Goal: Transaction & Acquisition: Purchase product/service

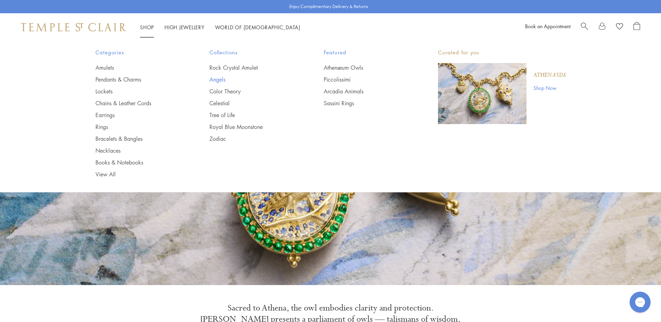
click at [215, 78] on link "Angels" at bounding box center [252, 80] width 86 height 8
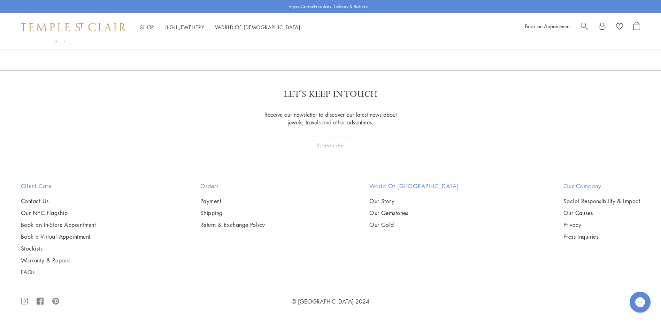
scroll to position [975, 0]
click at [0, 0] on img at bounding box center [0, 0] width 0 height 0
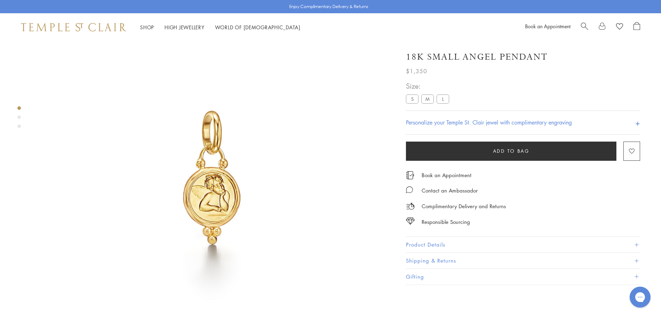
click at [436, 240] on button "Product Details" at bounding box center [523, 245] width 234 height 16
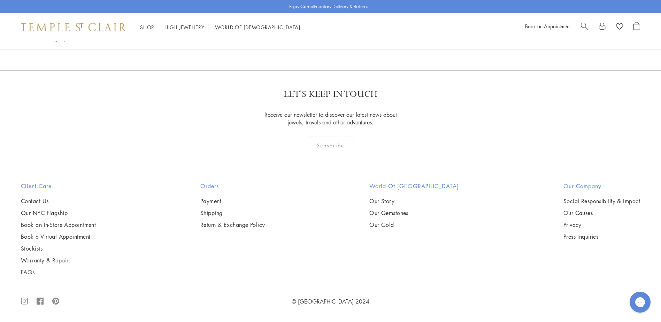
scroll to position [452, 0]
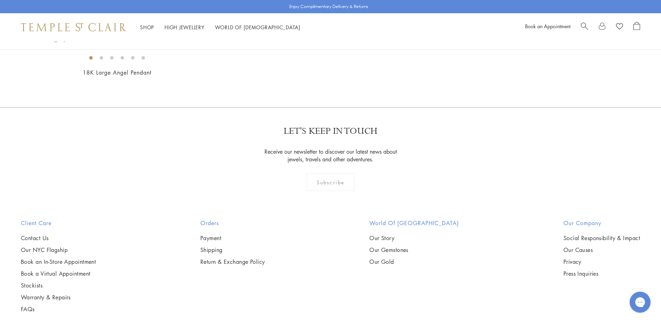
click at [0, 0] on img at bounding box center [0, 0] width 0 height 0
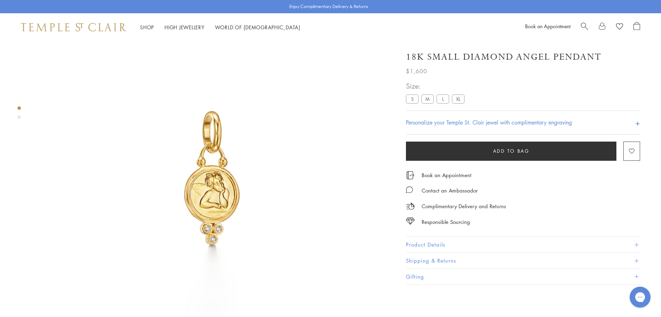
scroll to position [41, 0]
click at [441, 245] on button "Product Details" at bounding box center [523, 245] width 234 height 16
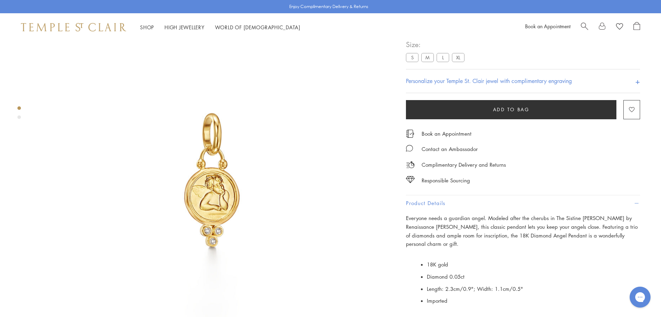
scroll to position [0, 0]
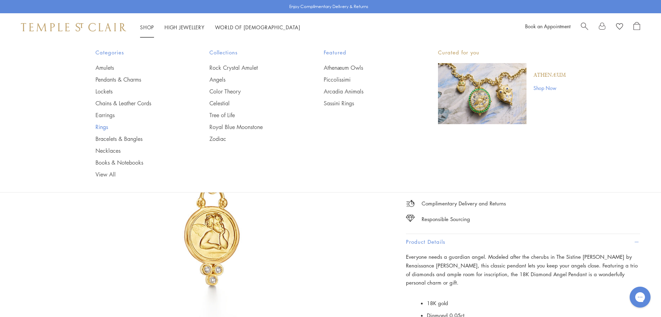
click at [102, 127] on link "Rings" at bounding box center [138, 127] width 86 height 8
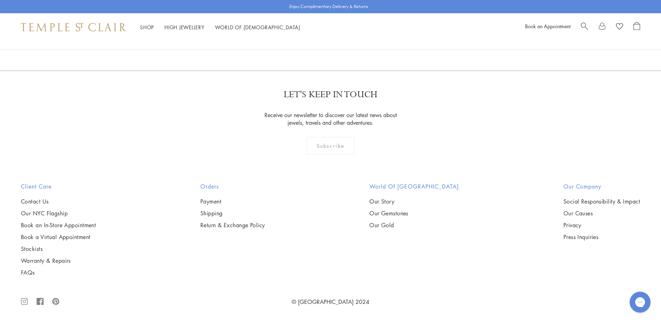
scroll to position [3866, 0]
click at [332, 42] on link "2" at bounding box center [330, 32] width 23 height 19
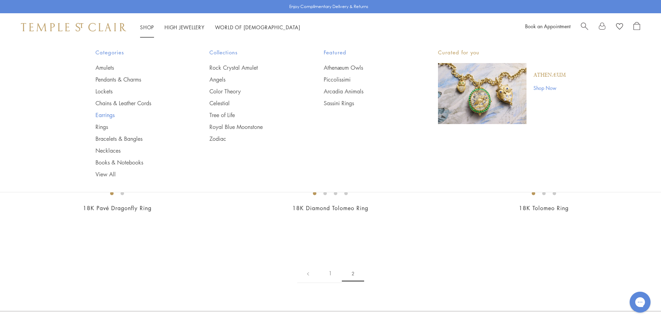
click at [109, 116] on link "Earrings" at bounding box center [138, 115] width 86 height 8
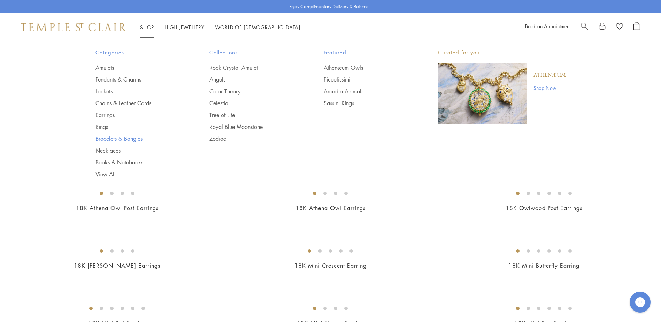
click at [129, 138] on link "Bracelets & Bangles" at bounding box center [138, 139] width 86 height 8
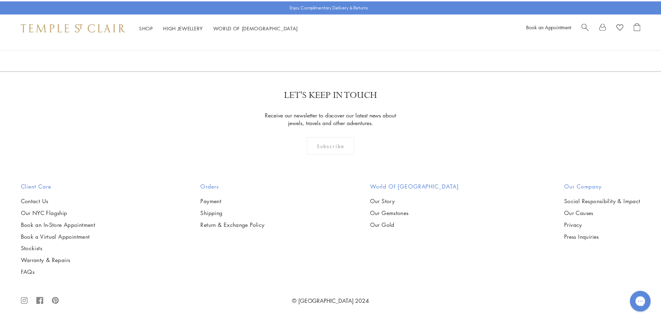
scroll to position [3030, 0]
